Goal: Task Accomplishment & Management: Manage account settings

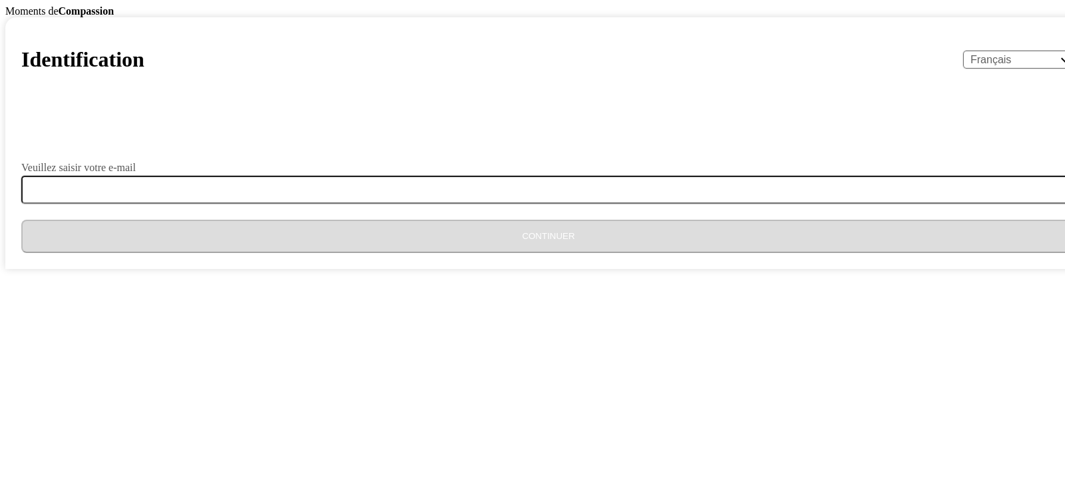
select select "fr"
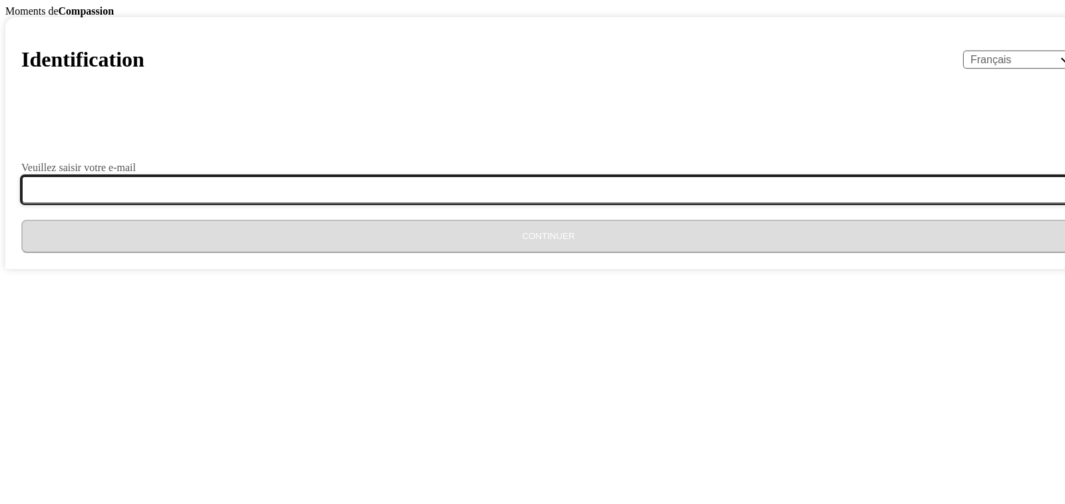
click at [416, 204] on input "Veuillez saisir votre e-mail" at bounding box center [556, 190] width 1070 height 28
type input "[EMAIL_ADDRESS][DOMAIN_NAME]"
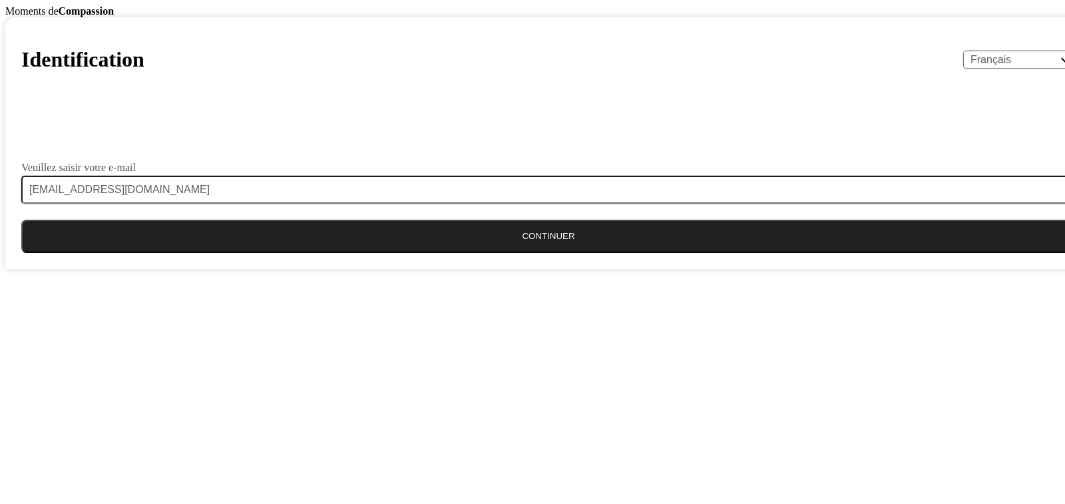
click at [505, 253] on button "Continuer" at bounding box center [548, 236] width 1054 height 33
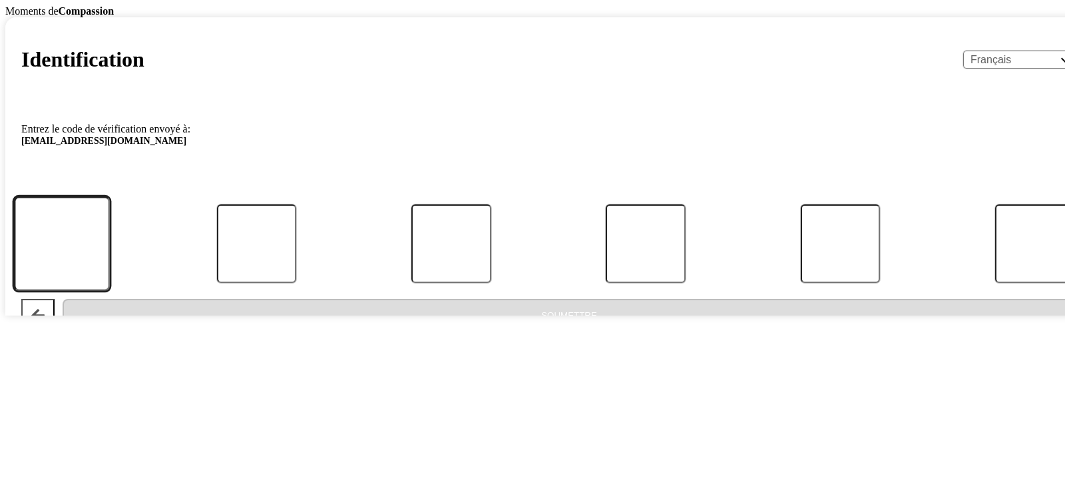
click at [110, 290] on input "Code" at bounding box center [62, 243] width 96 height 94
type input "3"
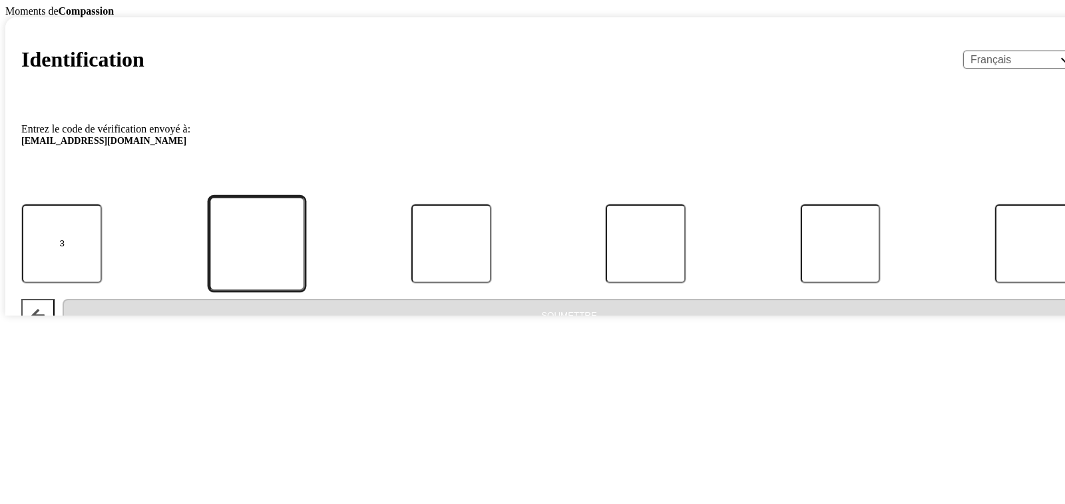
type input "4"
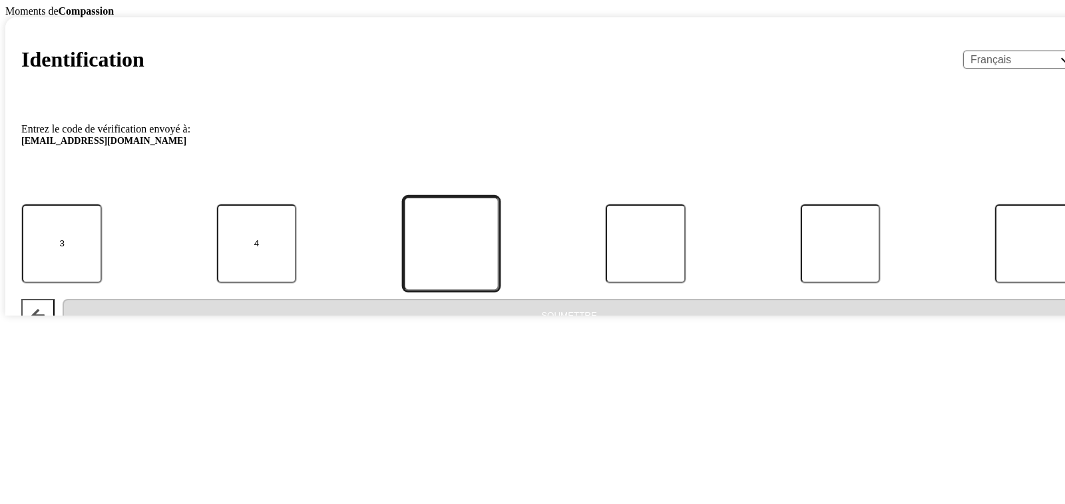
type input "7"
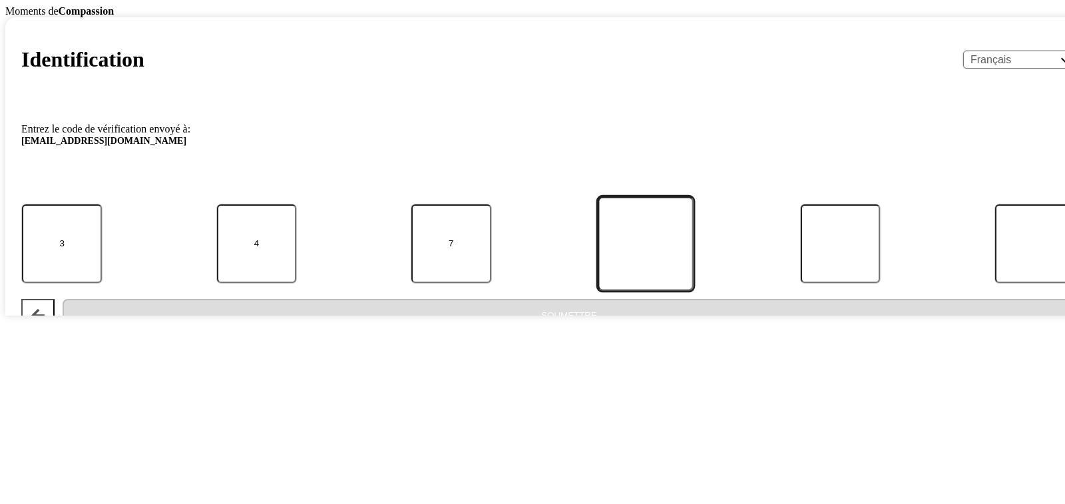
type input "1"
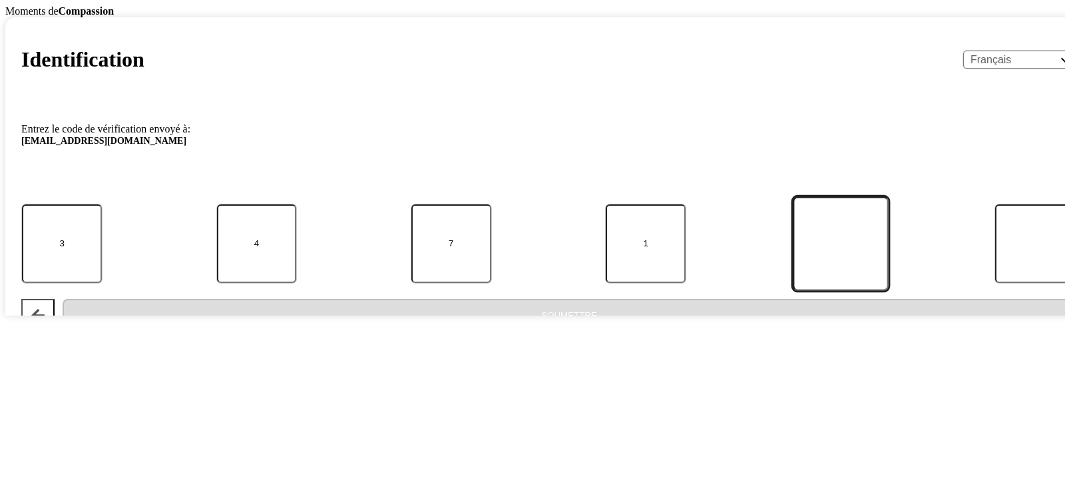
type input "9"
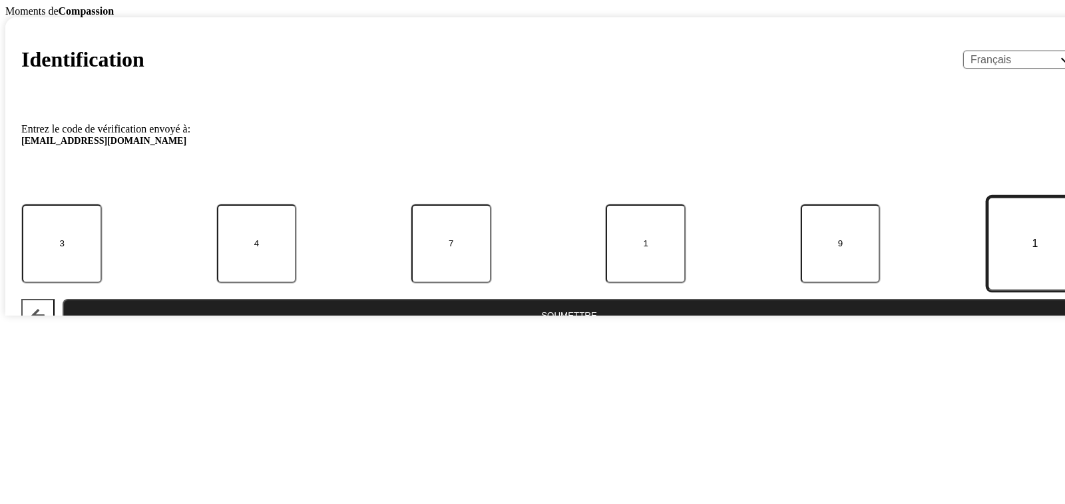
type input "1"
click at [63, 299] on button "Soumettre" at bounding box center [569, 315] width 1013 height 33
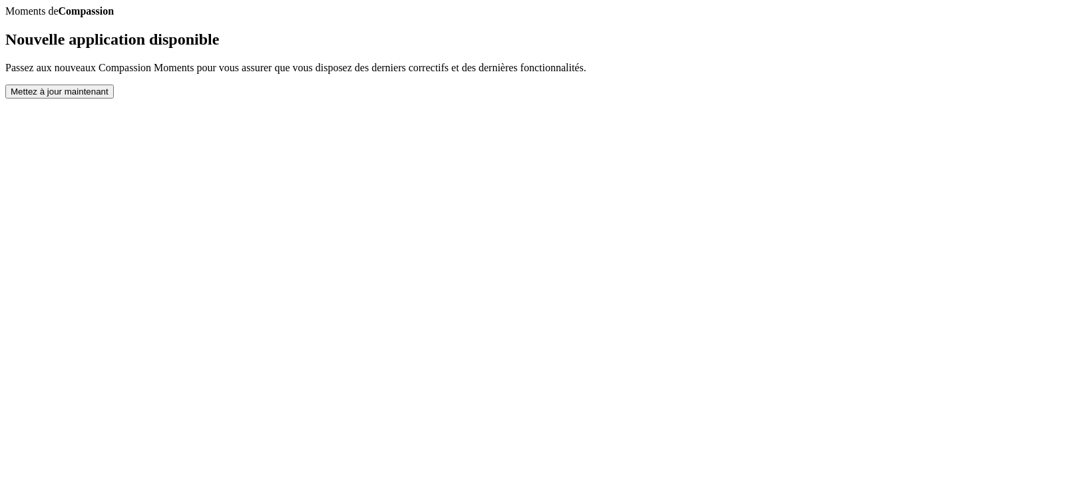
click at [114, 99] on button "Mettez à jour maintenant" at bounding box center [59, 92] width 108 height 14
